Goal: Transaction & Acquisition: Purchase product/service

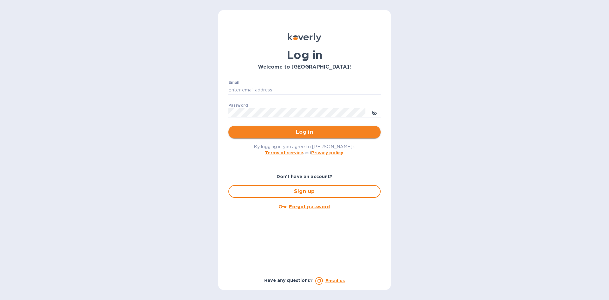
type input "[EMAIL_ADDRESS][DOMAIN_NAME]"
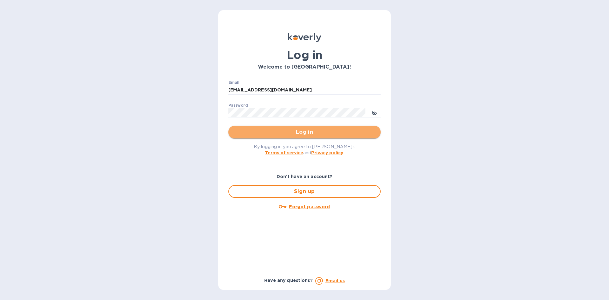
click at [277, 132] on span "Log in" at bounding box center [304, 132] width 142 height 8
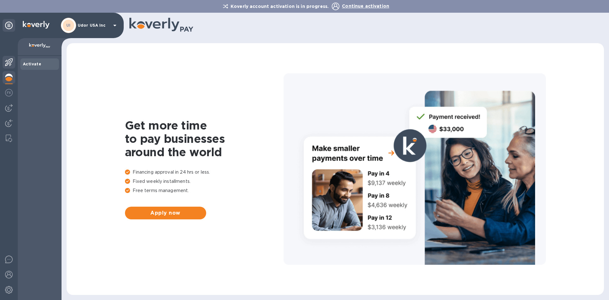
click at [11, 62] on img at bounding box center [9, 62] width 8 height 8
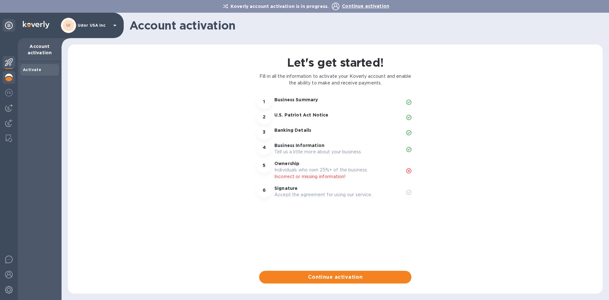
click at [10, 76] on img at bounding box center [9, 78] width 8 height 8
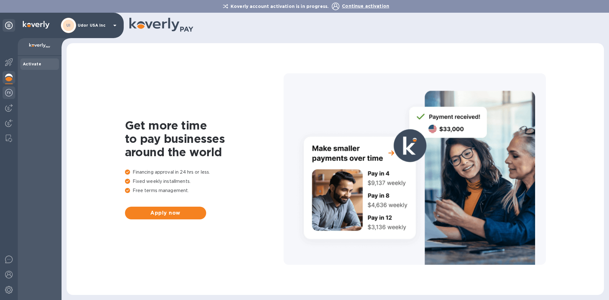
click at [8, 90] on img at bounding box center [9, 93] width 8 height 8
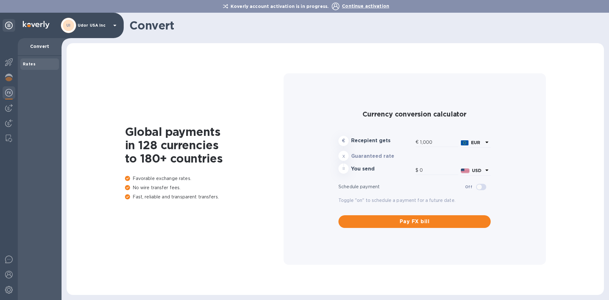
click at [9, 101] on div at bounding box center [9, 169] width 18 height 262
type input "1,176.87"
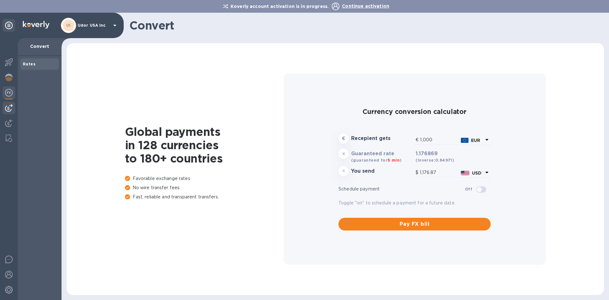
click at [8, 108] on img at bounding box center [9, 108] width 8 height 8
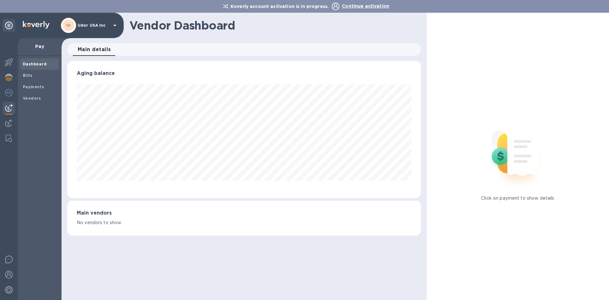
scroll to position [137, 353]
click at [10, 123] on img at bounding box center [9, 123] width 8 height 8
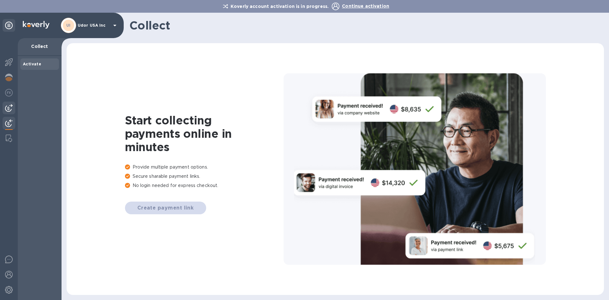
click at [10, 114] on div at bounding box center [9, 108] width 13 height 13
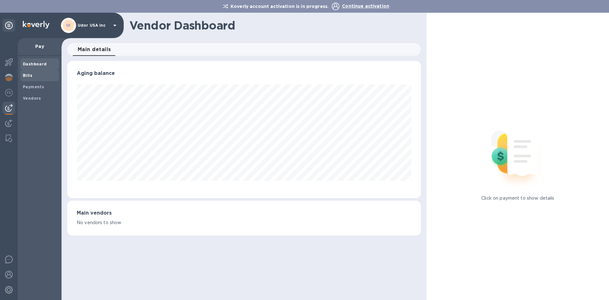
scroll to position [137, 353]
click at [29, 77] on b "Bills" at bounding box center [28, 75] width 10 height 5
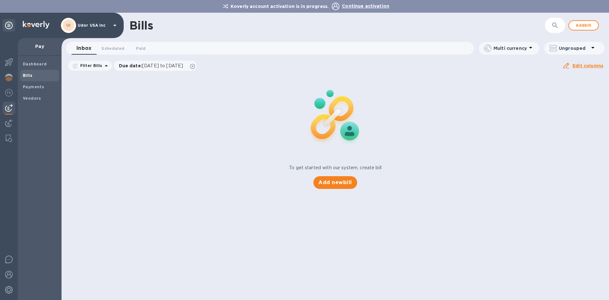
click at [80, 29] on div "UI Udor USA Inc" at bounding box center [90, 25] width 58 height 15
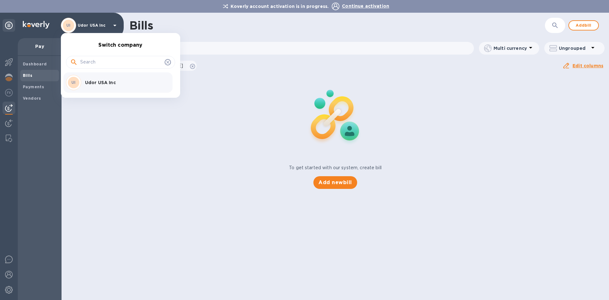
click at [552, 110] on div at bounding box center [304, 150] width 609 height 300
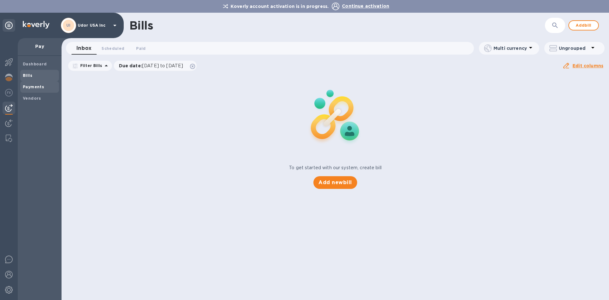
click at [36, 87] on b "Payments" at bounding box center [33, 86] width 21 height 5
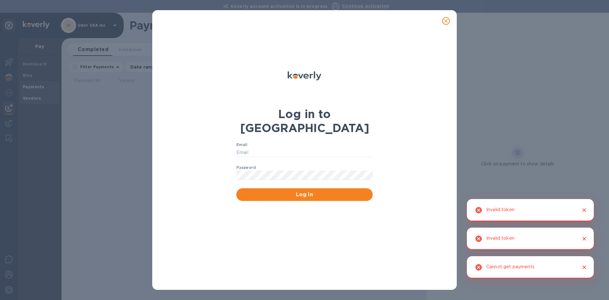
type input "[EMAIL_ADDRESS][DOMAIN_NAME]"
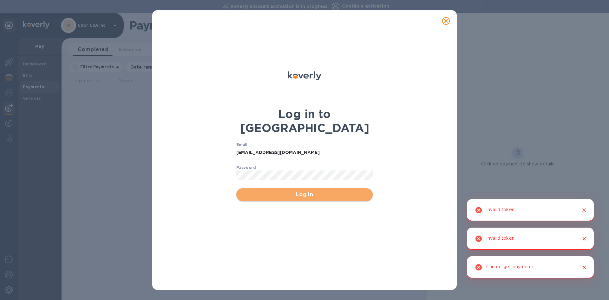
click at [305, 191] on span "Log In" at bounding box center [304, 195] width 126 height 8
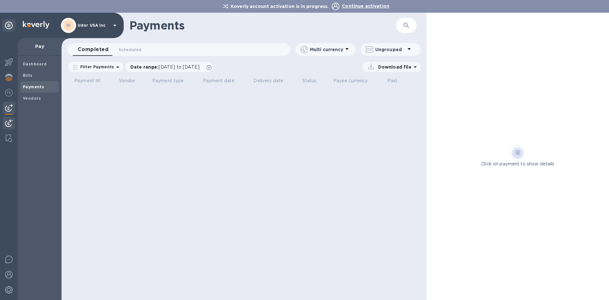
click at [7, 122] on img at bounding box center [9, 123] width 8 height 8
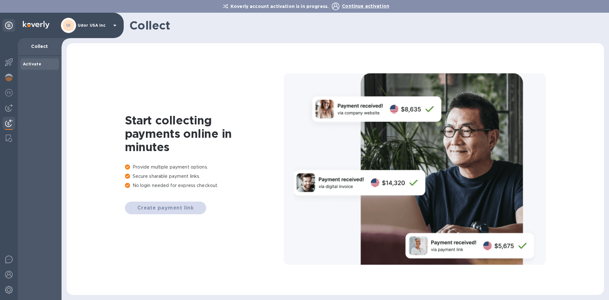
click at [180, 208] on div "Create payment link" at bounding box center [204, 207] width 159 height 13
click at [14, 105] on div at bounding box center [9, 108] width 13 height 13
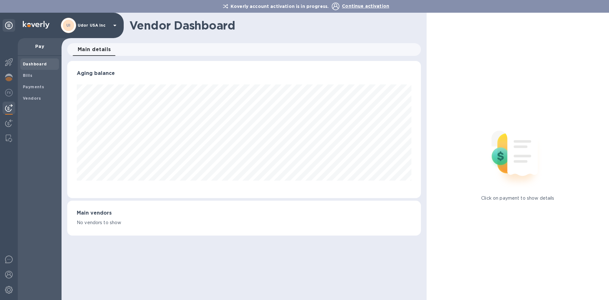
scroll to position [137, 353]
click at [38, 85] on b "Payments" at bounding box center [33, 86] width 21 height 5
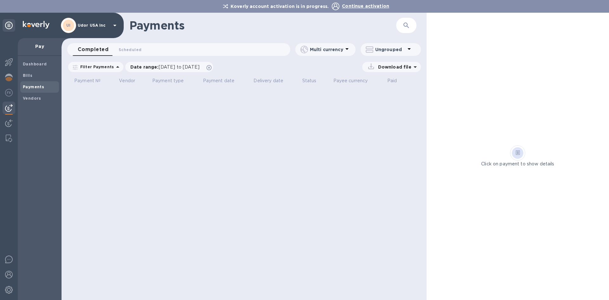
click at [362, 6] on span "Continue activation" at bounding box center [365, 5] width 47 height 5
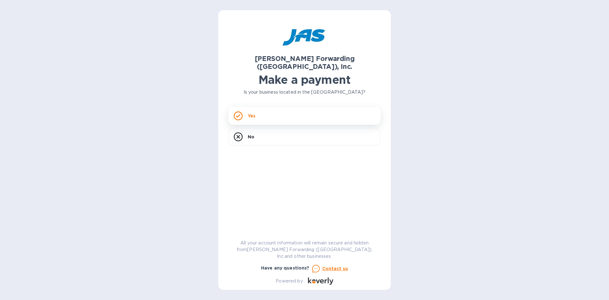
click at [276, 107] on div "Yes" at bounding box center [304, 116] width 152 height 18
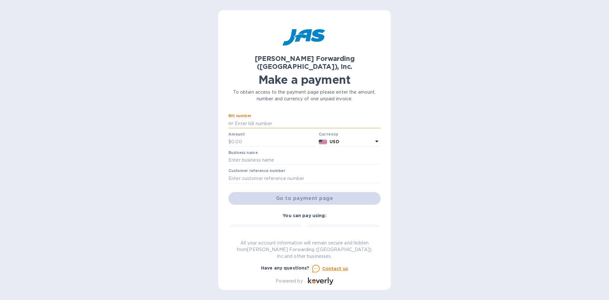
click at [292, 119] on input "text" at bounding box center [306, 124] width 147 height 10
type input "CHI503316891"
type input "7,823"
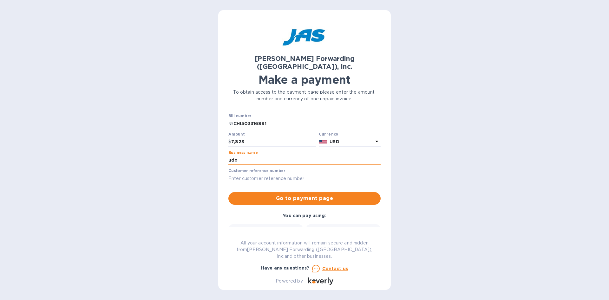
type input "Udor USA, Inc."
click at [261, 174] on input "text" at bounding box center [304, 179] width 152 height 10
type input "UDOUSALLB"
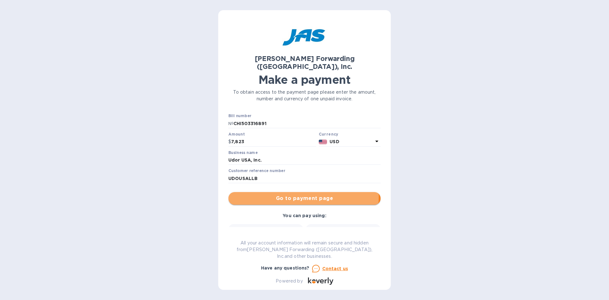
click at [303, 194] on span "Go to payment page" at bounding box center [304, 198] width 142 height 8
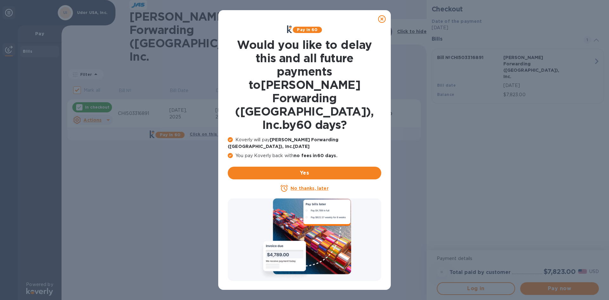
click at [309, 186] on u "No thanks, later" at bounding box center [310, 188] width 38 height 5
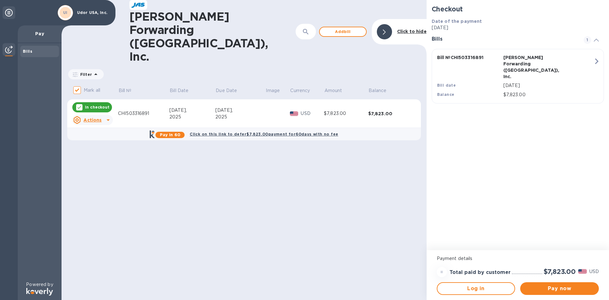
click at [203, 114] on div "2025" at bounding box center [192, 117] width 46 height 7
click at [567, 290] on span "Pay now" at bounding box center [559, 289] width 69 height 8
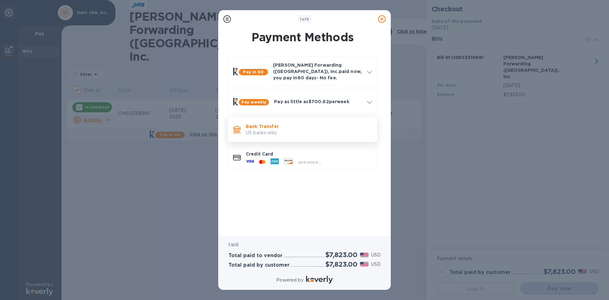
click at [320, 129] on p "US banks only." at bounding box center [309, 132] width 126 height 7
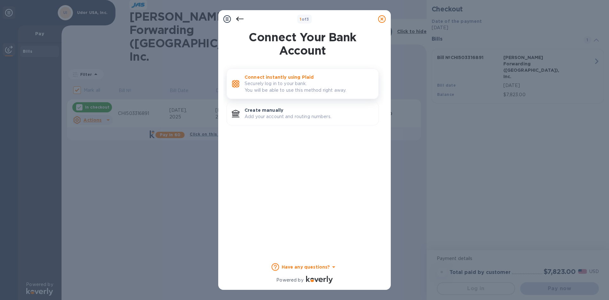
click at [313, 89] on p "Securely log in to your bank. You will be able to use this method right away." at bounding box center [309, 86] width 129 height 13
click at [280, 115] on p "Add your account and routing numbers." at bounding box center [309, 116] width 129 height 7
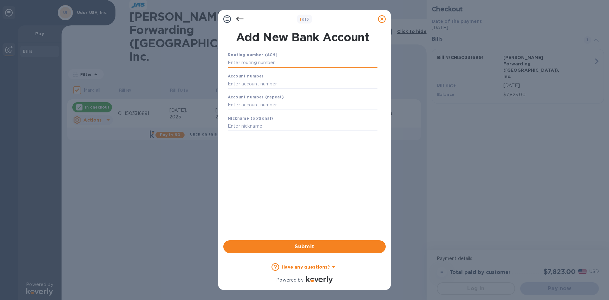
click at [262, 64] on input "text" at bounding box center [303, 63] width 150 height 10
click at [266, 64] on input "text" at bounding box center [303, 63] width 150 height 10
click at [275, 60] on input "text" at bounding box center [303, 63] width 150 height 10
type input "091000022"
click at [265, 95] on input "text" at bounding box center [303, 92] width 150 height 10
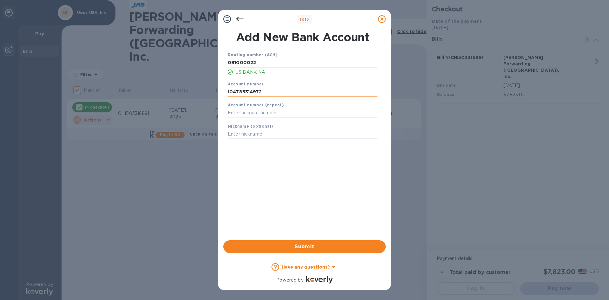
type input "104785314972"
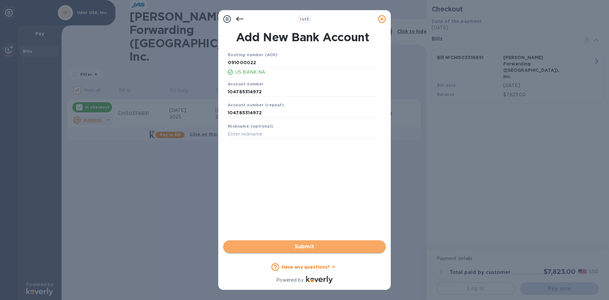
click at [322, 252] on button "Submit" at bounding box center [304, 246] width 162 height 13
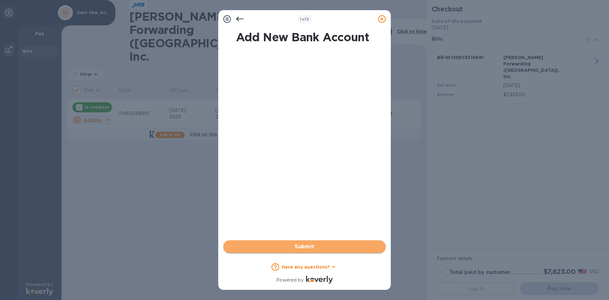
click at [306, 245] on span "Submit" at bounding box center [304, 247] width 152 height 8
